Goal: Task Accomplishment & Management: Use online tool/utility

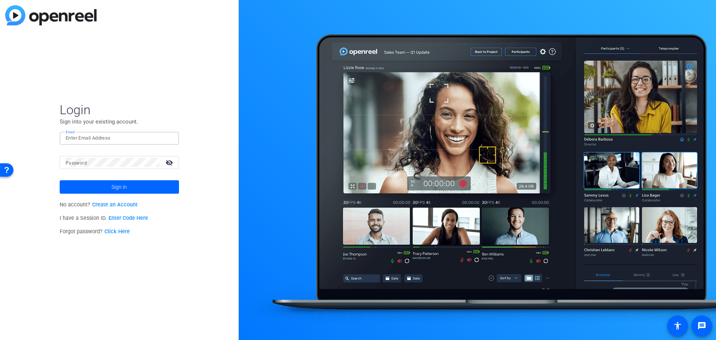
click at [133, 137] on input "Email" at bounding box center [119, 137] width 107 height 9
type input "[EMAIL_ADDRESS][DOMAIN_NAME]"
click at [167, 162] on mat-icon "visibility_off" at bounding box center [170, 162] width 18 height 11
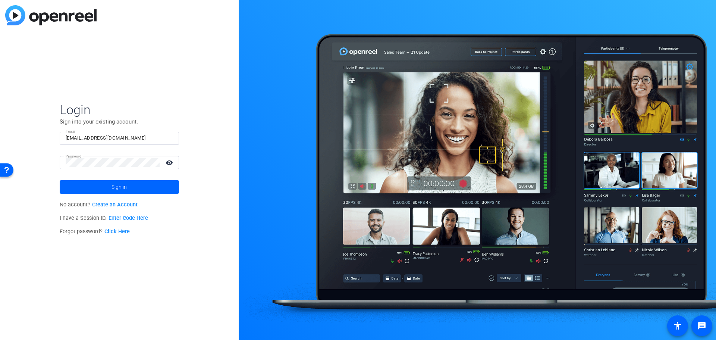
click at [167, 162] on mat-icon "visibility" at bounding box center [170, 162] width 18 height 11
click at [167, 183] on span at bounding box center [119, 187] width 119 height 18
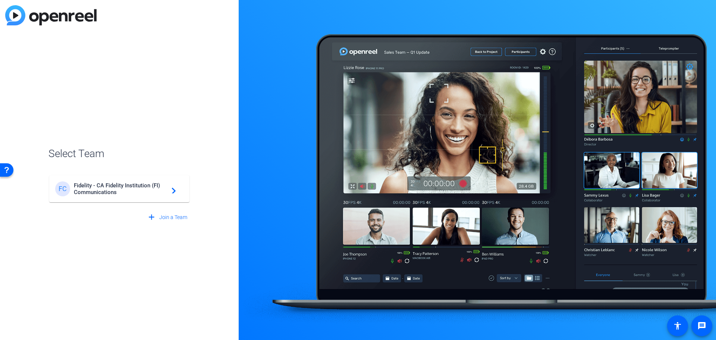
click at [94, 183] on span "Fidelity - CA Fidelity Institution (FI) Communications" at bounding box center [120, 188] width 93 height 13
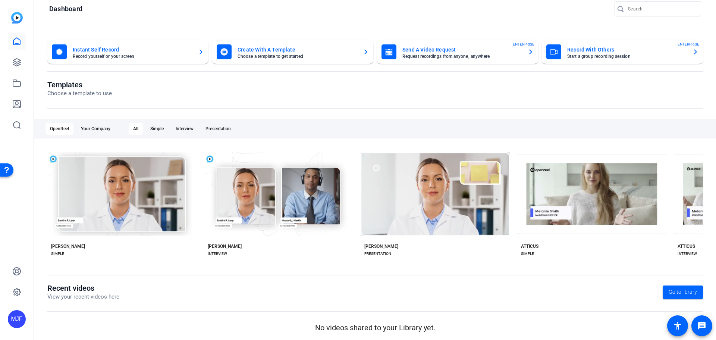
scroll to position [12, 0]
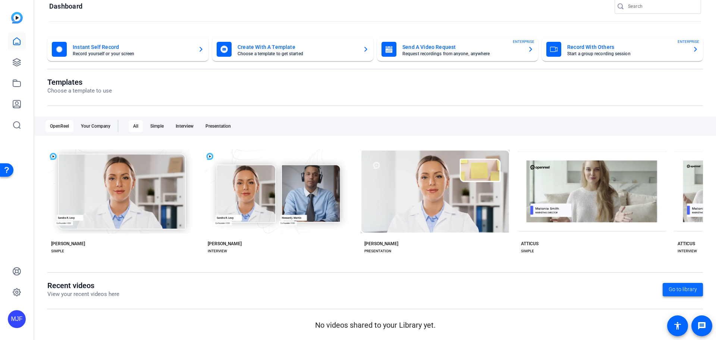
click at [671, 284] on span at bounding box center [682, 289] width 40 height 18
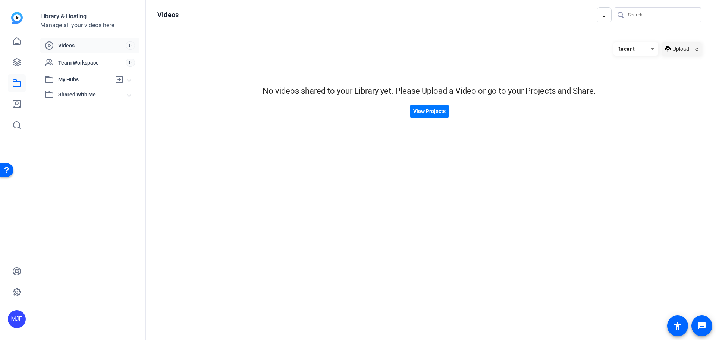
click at [674, 49] on span "Upload File" at bounding box center [684, 49] width 25 height 8
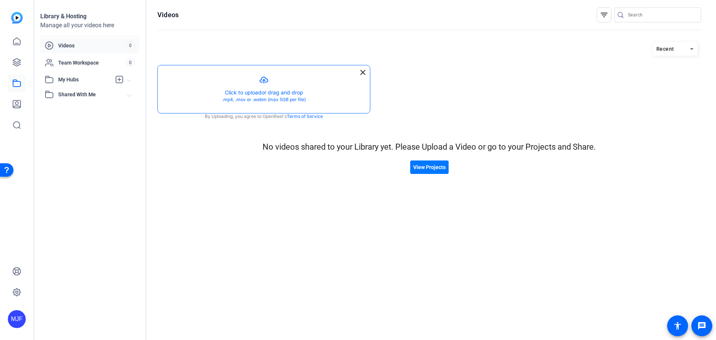
click at [261, 97] on button "button" at bounding box center [264, 89] width 212 height 48
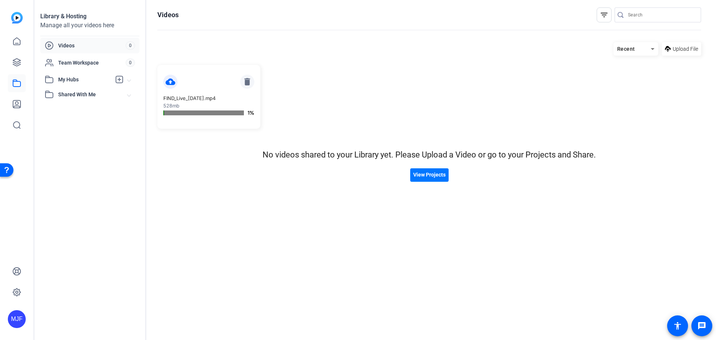
click at [249, 81] on mat-icon "delete" at bounding box center [247, 82] width 14 height 14
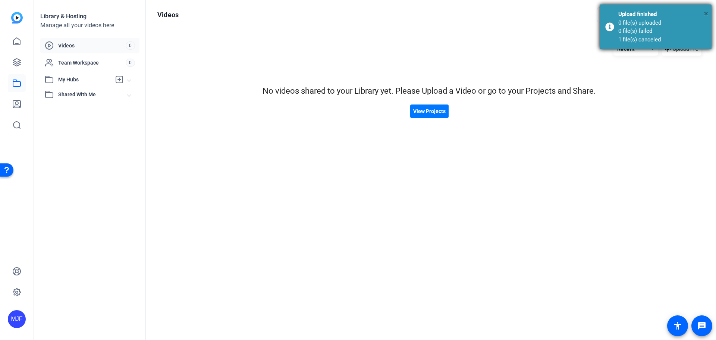
click at [704, 12] on span "×" at bounding box center [706, 13] width 4 height 9
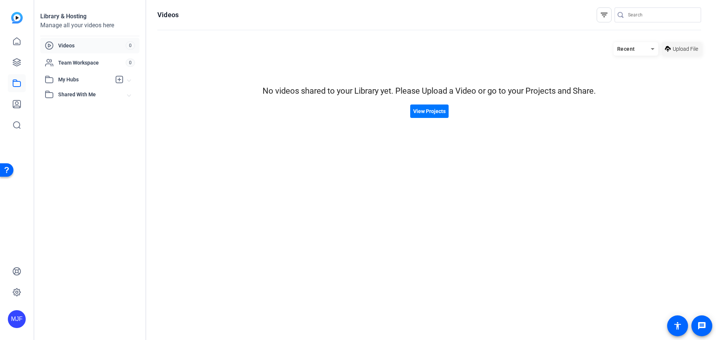
click at [674, 51] on span "Upload File" at bounding box center [684, 49] width 25 height 8
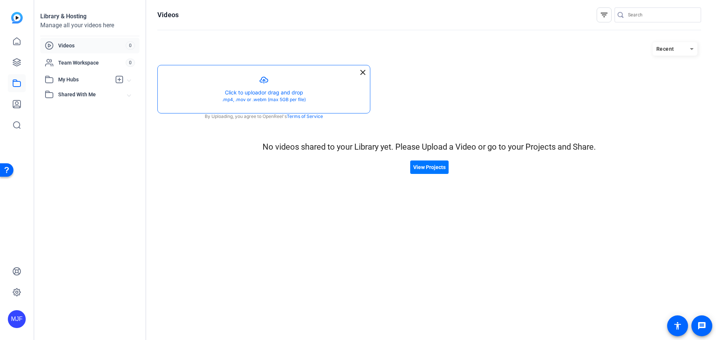
click at [239, 89] on button "button" at bounding box center [264, 89] width 212 height 48
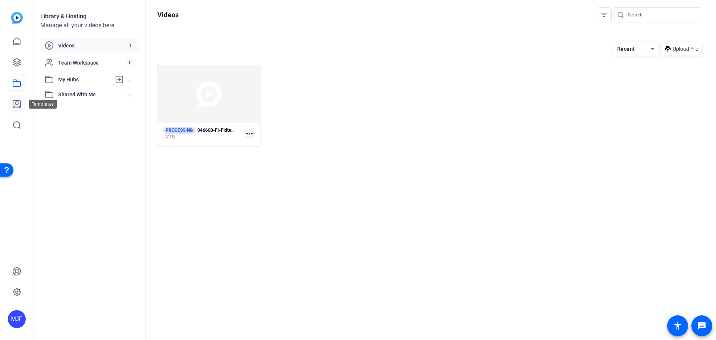
click at [19, 105] on icon at bounding box center [16, 104] width 9 height 9
click at [56, 145] on div "Library & Hosting Manage all your videos here Videos 1 Team Workspace 0 My Hubs…" at bounding box center [90, 170] width 112 height 340
click at [19, 108] on icon at bounding box center [16, 103] width 7 height 7
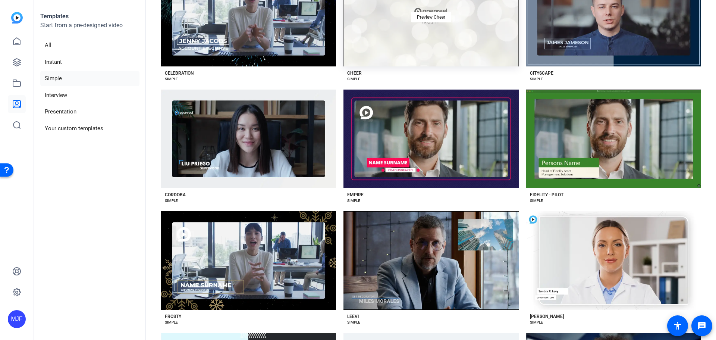
scroll to position [335, 0]
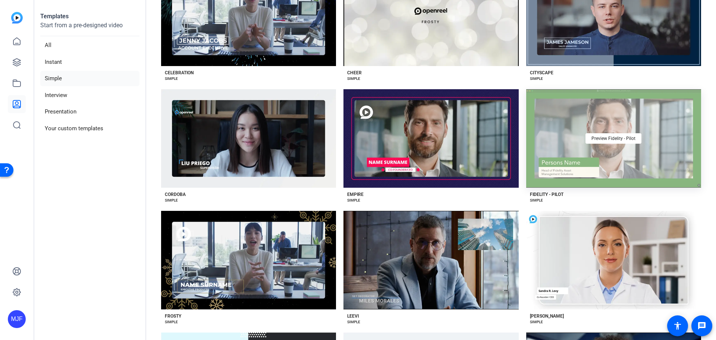
click at [603, 168] on div "Preview Fidelity - Pilot" at bounding box center [613, 138] width 175 height 98
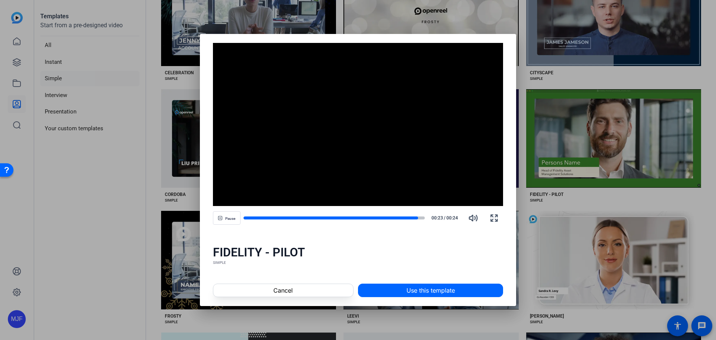
click at [521, 147] on div at bounding box center [358, 170] width 716 height 340
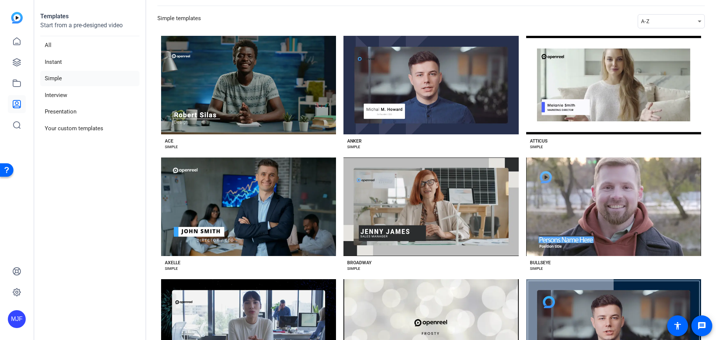
scroll to position [37, 0]
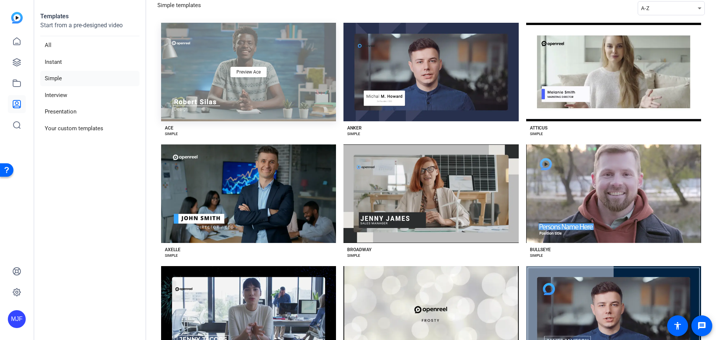
click at [315, 95] on div "Preview Ace" at bounding box center [248, 72] width 175 height 98
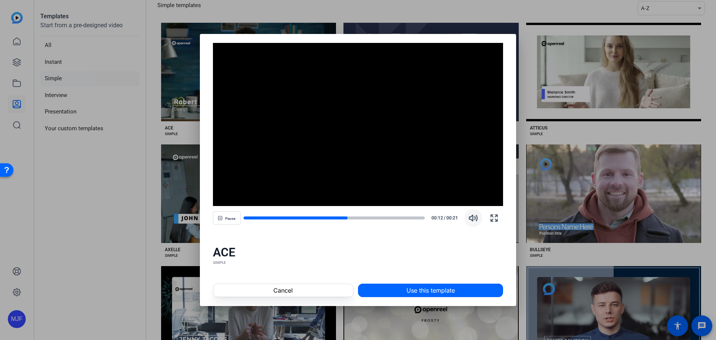
click at [474, 217] on icon "button" at bounding box center [473, 218] width 8 height 6
click at [399, 217] on div at bounding box center [333, 218] width 181 height 4
click at [521, 69] on div at bounding box center [358, 170] width 716 height 340
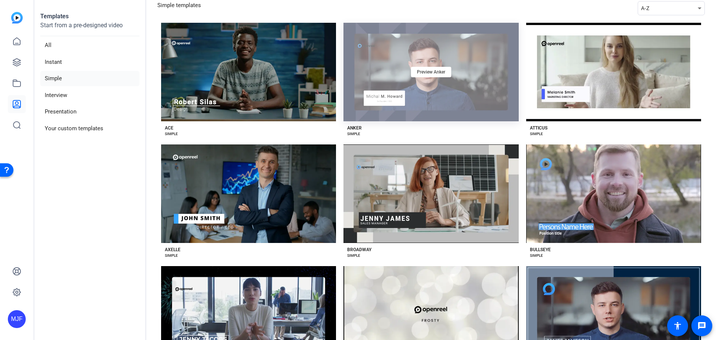
click at [444, 93] on div "Preview Anker" at bounding box center [430, 72] width 175 height 98
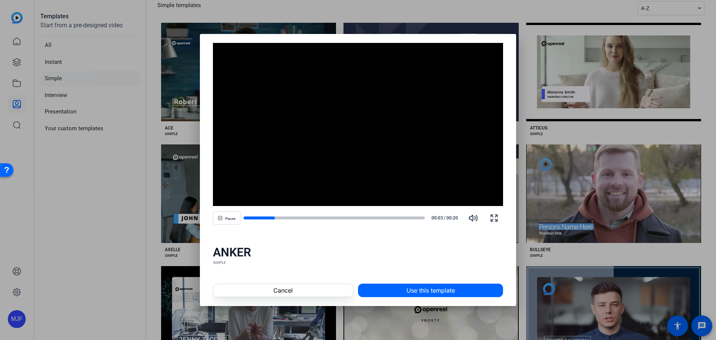
click at [528, 133] on div at bounding box center [358, 170] width 716 height 340
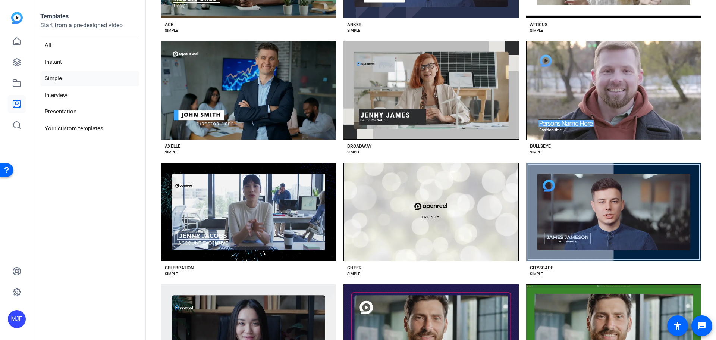
scroll to position [149, 0]
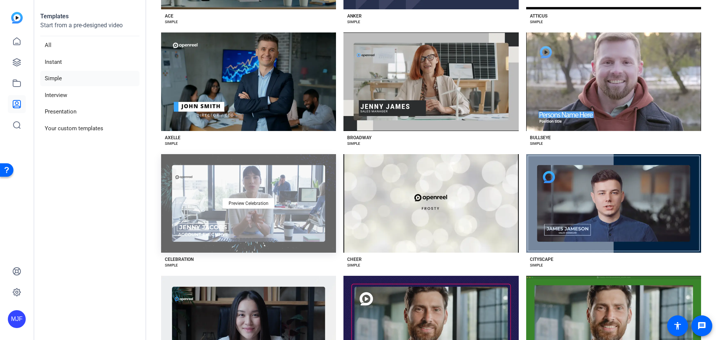
click at [297, 177] on div "Preview Celebration" at bounding box center [248, 203] width 175 height 98
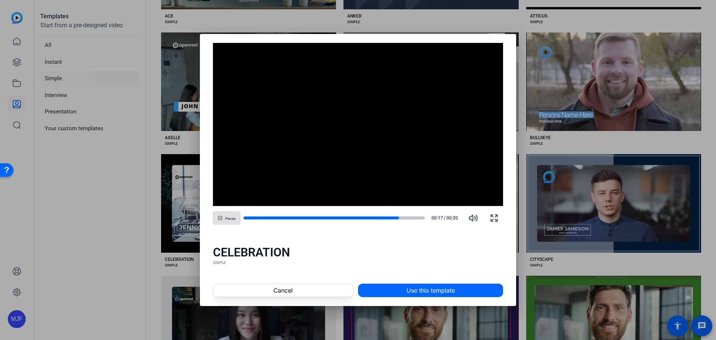
click at [520, 138] on div at bounding box center [358, 170] width 716 height 340
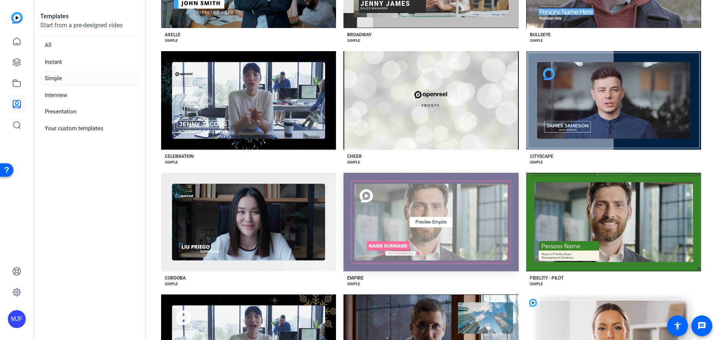
scroll to position [261, 0]
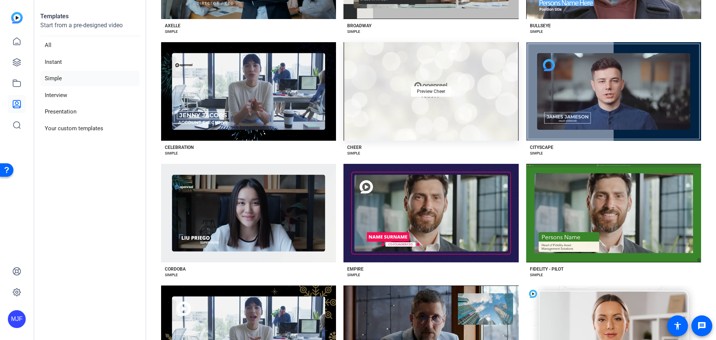
click at [405, 135] on div "Preview Cheer" at bounding box center [430, 91] width 175 height 98
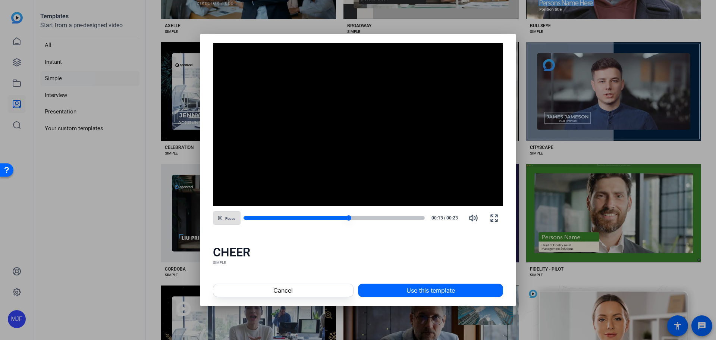
click at [406, 217] on div at bounding box center [333, 218] width 181 height 4
click at [395, 217] on div at bounding box center [326, 218] width 167 height 4
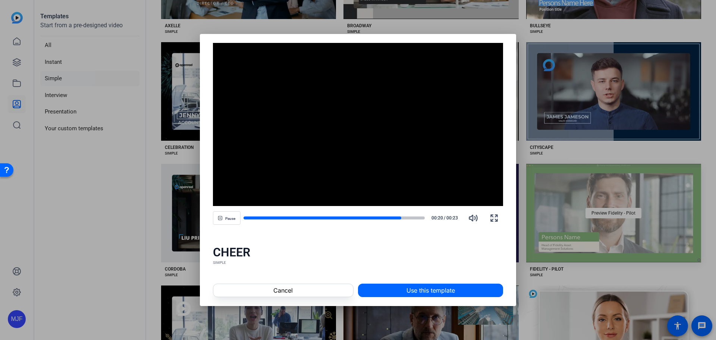
drag, startPoint x: 527, startPoint y: 161, endPoint x: 523, endPoint y: 162, distance: 4.2
click at [526, 161] on div at bounding box center [358, 170] width 716 height 340
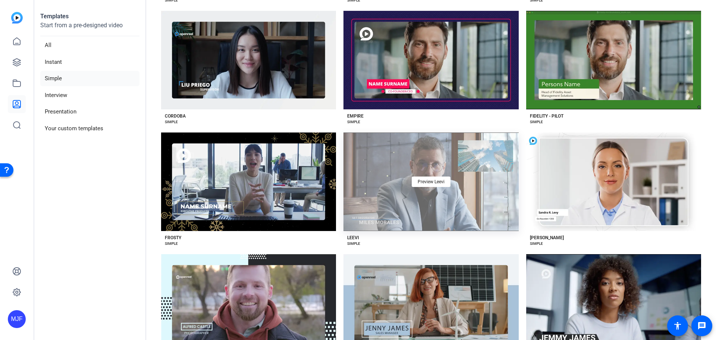
scroll to position [402, 0]
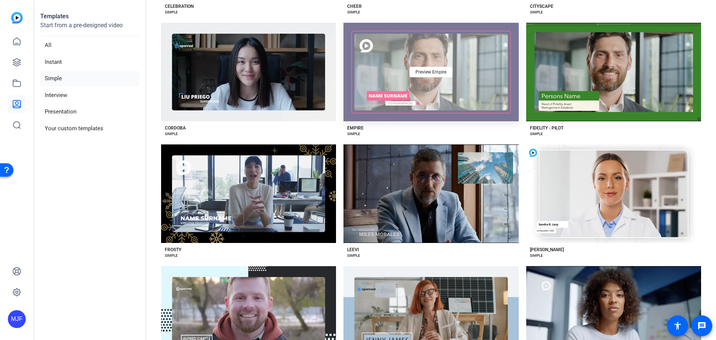
click at [356, 113] on div "Preview Empire" at bounding box center [430, 72] width 175 height 98
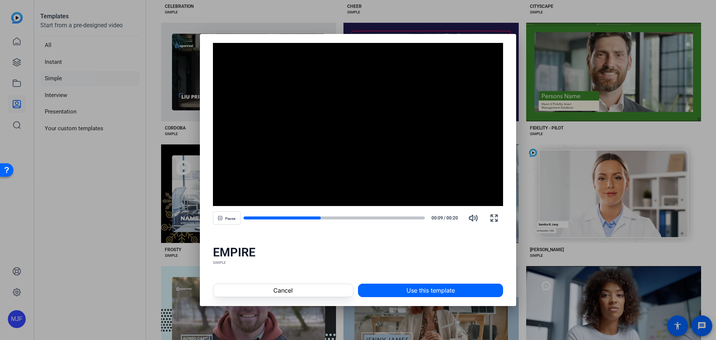
click at [520, 120] on div at bounding box center [358, 170] width 716 height 340
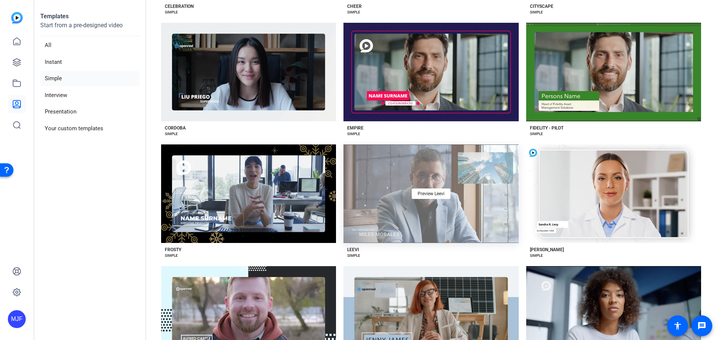
click at [467, 166] on div "Preview Leevi" at bounding box center [430, 193] width 175 height 98
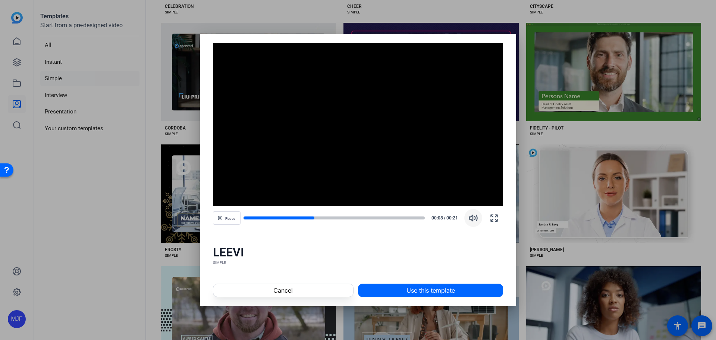
click at [471, 221] on icon "button" at bounding box center [472, 217] width 9 height 9
click at [448, 282] on span at bounding box center [430, 290] width 144 height 18
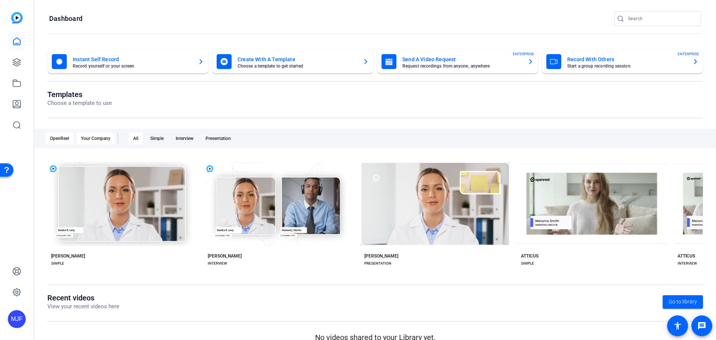
click at [98, 137] on div "Your Company" at bounding box center [95, 138] width 38 height 12
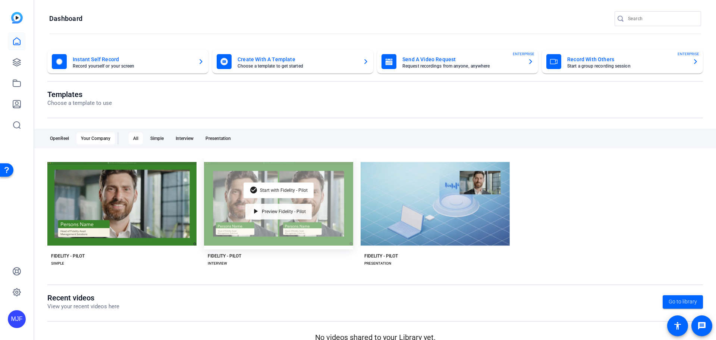
click at [265, 212] on span "Preview Fidelity - Pilot" at bounding box center [284, 211] width 44 height 4
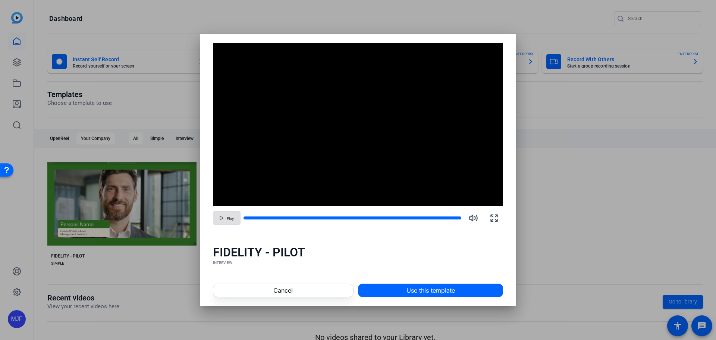
click at [233, 223] on span "button" at bounding box center [226, 218] width 27 height 18
click at [328, 217] on div at bounding box center [333, 218] width 181 height 4
click at [357, 218] on div at bounding box center [333, 218] width 181 height 4
click at [382, 217] on div at bounding box center [333, 218] width 181 height 4
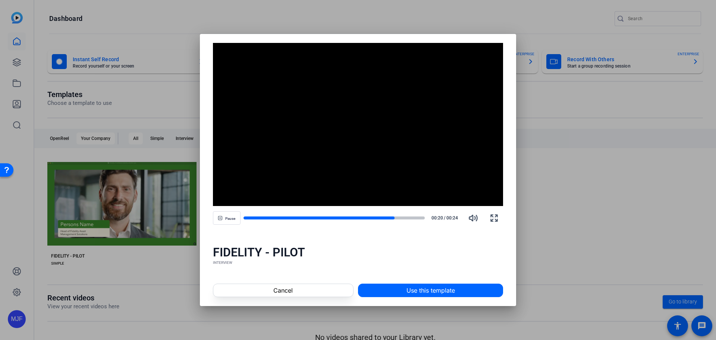
click at [540, 214] on div at bounding box center [358, 170] width 716 height 340
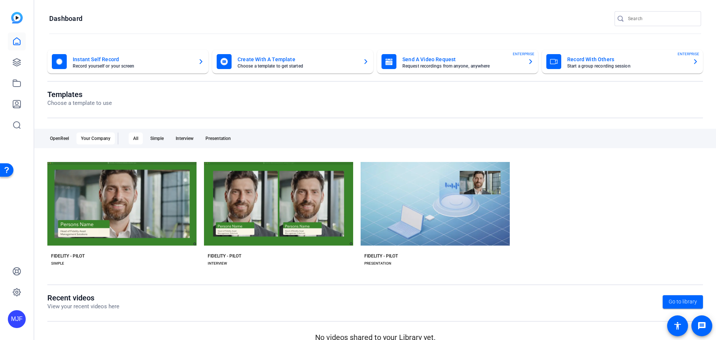
click at [510, 70] on mat-card "Send A Video Request Request recordings from anyone, anywhere ENTERPRISE" at bounding box center [457, 62] width 161 height 24
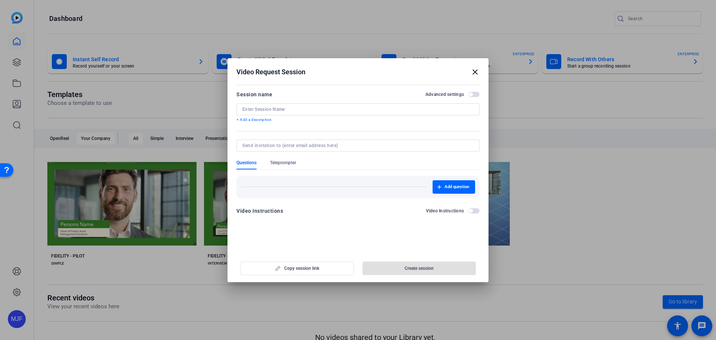
click at [277, 145] on input at bounding box center [356, 145] width 228 height 6
click at [468, 210] on span "button" at bounding box center [470, 211] width 4 height 4
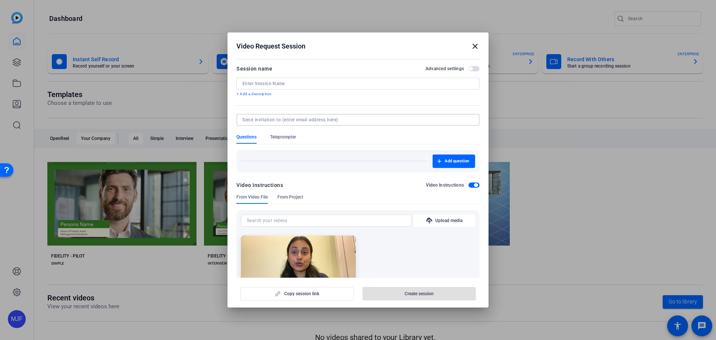
click at [266, 122] on input at bounding box center [356, 120] width 228 height 6
click at [438, 158] on span "button" at bounding box center [453, 161] width 42 height 18
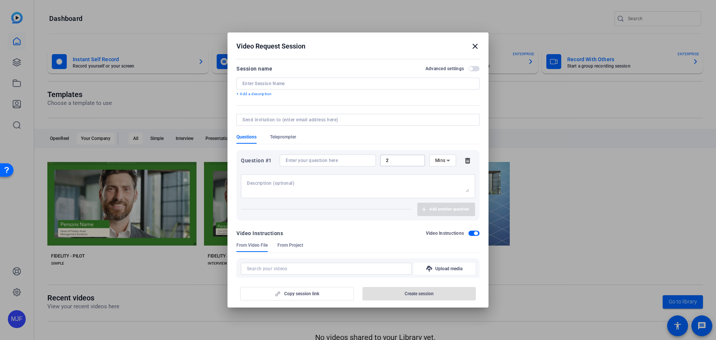
click at [408, 161] on input "2" at bounding box center [402, 160] width 33 height 6
click at [471, 44] on mat-icon "close" at bounding box center [474, 46] width 9 height 9
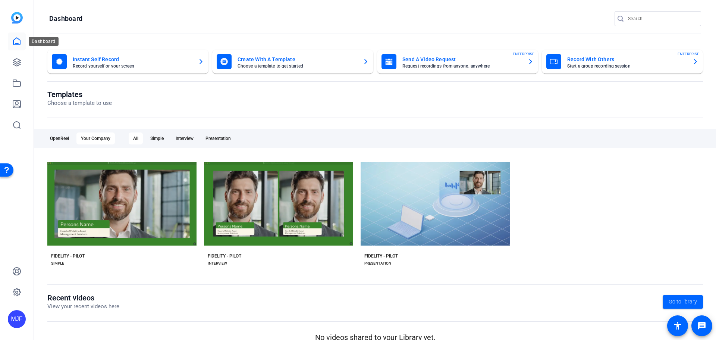
click at [17, 43] on icon at bounding box center [16, 41] width 7 height 7
click at [67, 139] on div "OpenReel" at bounding box center [59, 138] width 28 height 12
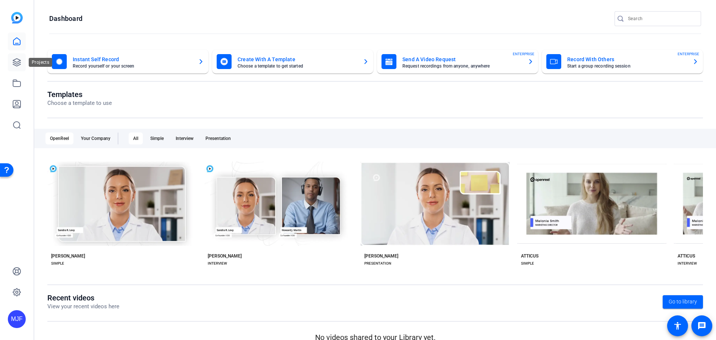
click at [20, 61] on icon at bounding box center [16, 62] width 9 height 9
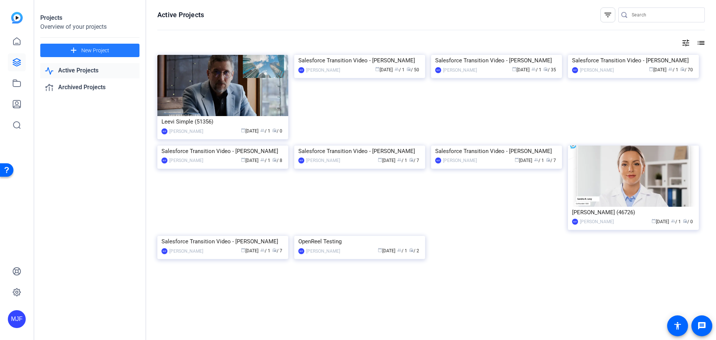
click at [89, 52] on span "New Project" at bounding box center [95, 51] width 28 height 8
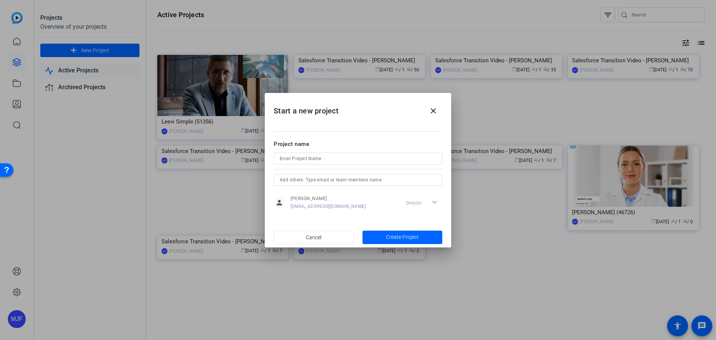
click at [433, 202] on div "Director expand_more" at bounding box center [422, 202] width 39 height 13
click at [438, 113] on span at bounding box center [433, 111] width 18 height 18
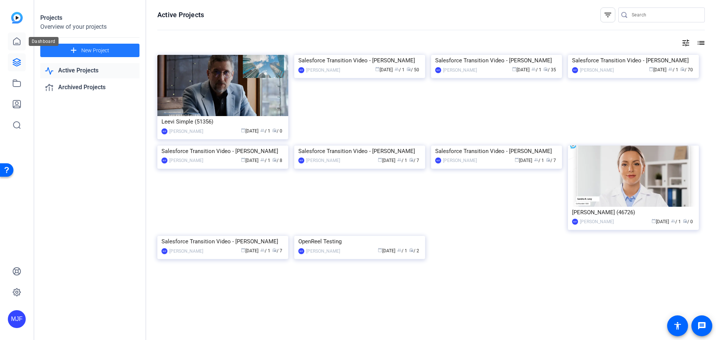
click at [12, 46] on link at bounding box center [17, 41] width 18 height 18
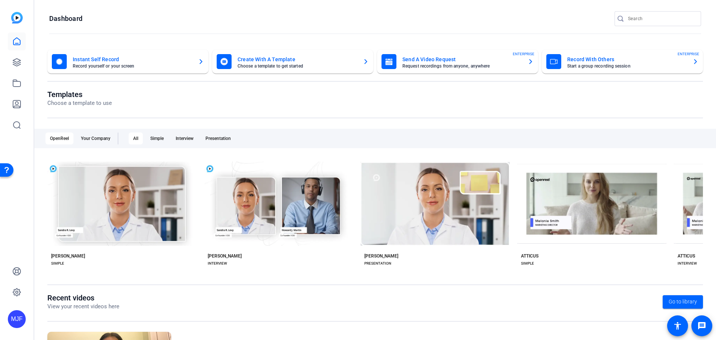
click at [652, 63] on mat-card-title "Record With Others" at bounding box center [626, 59] width 119 height 9
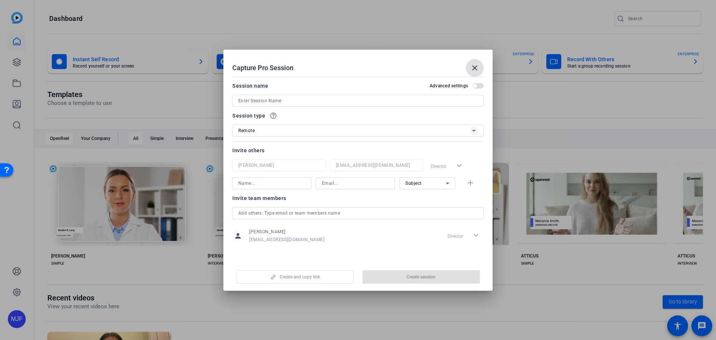
click at [469, 66] on span at bounding box center [474, 68] width 18 height 18
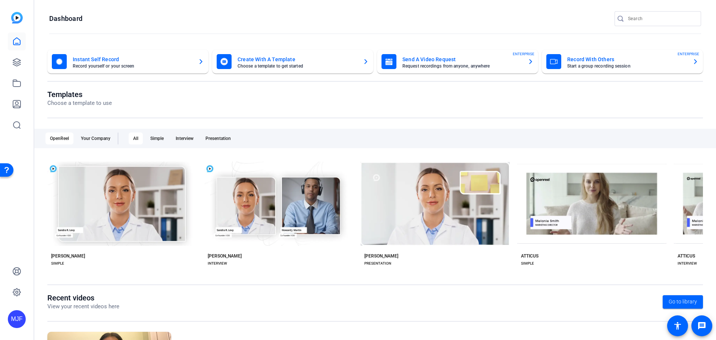
click at [466, 66] on mat-card-subtitle "Request recordings from anyone, anywhere" at bounding box center [461, 66] width 119 height 4
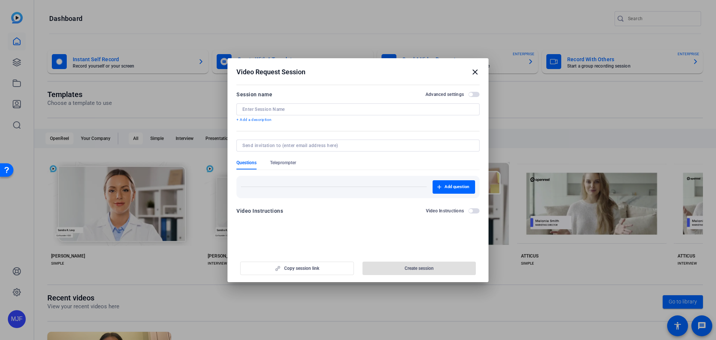
click at [473, 70] on mat-icon "close" at bounding box center [474, 71] width 9 height 9
